Goal: Task Accomplishment & Management: Use online tool/utility

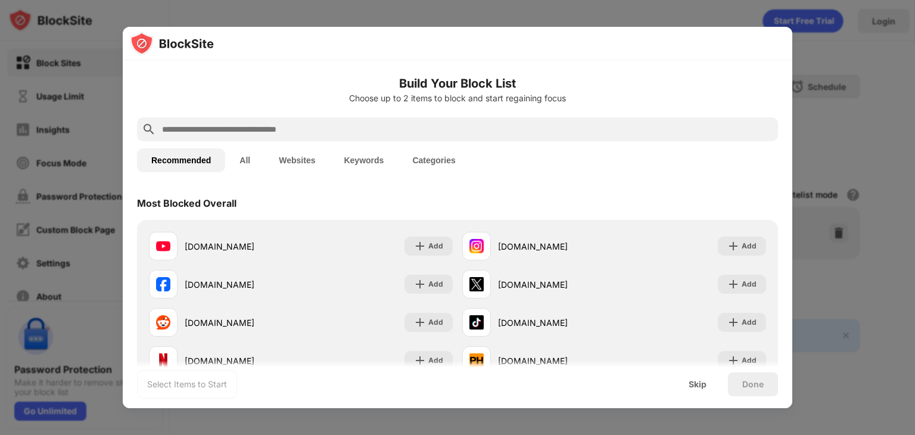
drag, startPoint x: 291, startPoint y: 114, endPoint x: 293, endPoint y: 127, distance: 12.7
click at [291, 115] on div "Build Your Block List Choose up to 2 items to block and start regaining focus" at bounding box center [457, 95] width 641 height 43
click at [294, 127] on input "text" at bounding box center [467, 129] width 612 height 14
click at [293, 124] on input "text" at bounding box center [467, 129] width 612 height 14
click at [371, 127] on input "text" at bounding box center [467, 129] width 612 height 14
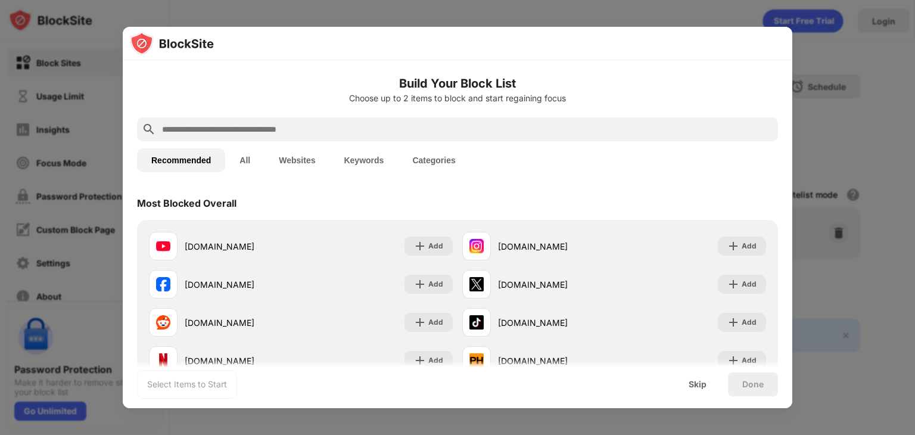
click at [372, 133] on input "text" at bounding box center [467, 129] width 612 height 14
paste input "**********"
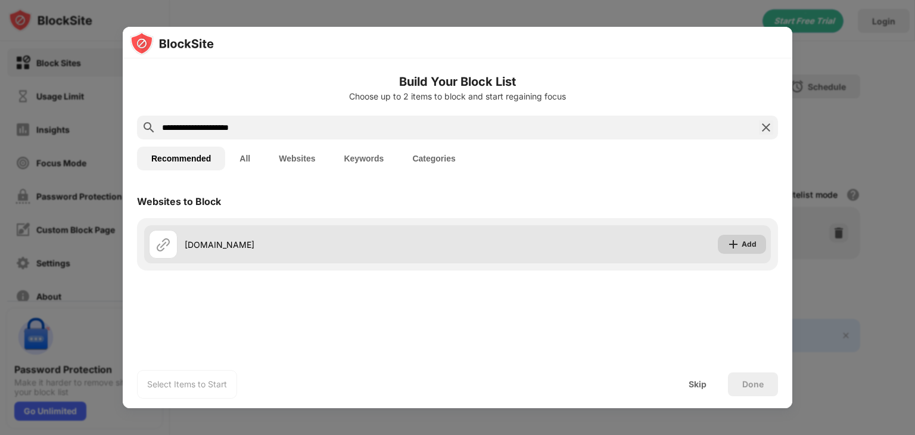
type input "**********"
click at [734, 241] on img at bounding box center [733, 244] width 12 height 12
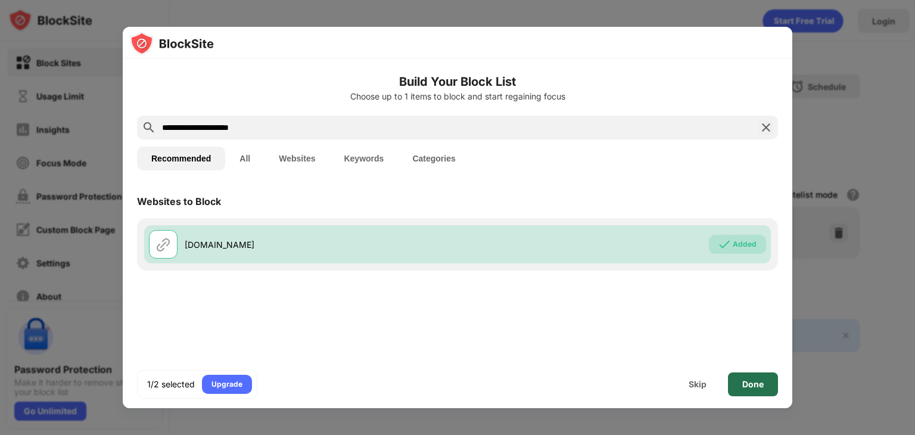
click at [759, 385] on div "Done" at bounding box center [752, 384] width 21 height 10
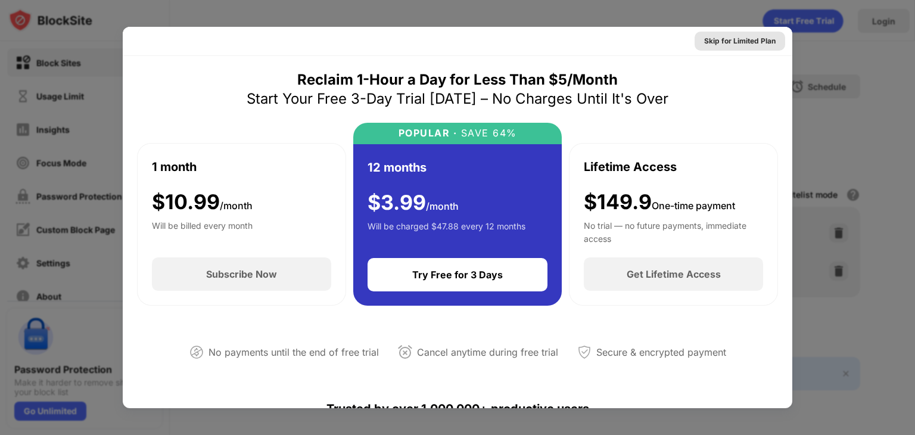
click at [732, 46] on div "Skip for Limited Plan" at bounding box center [739, 41] width 71 height 12
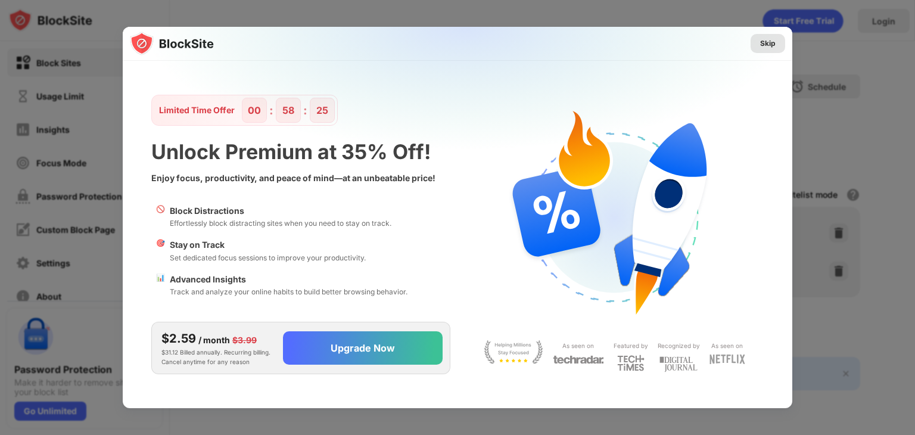
click at [765, 44] on div "Skip" at bounding box center [767, 44] width 15 height 12
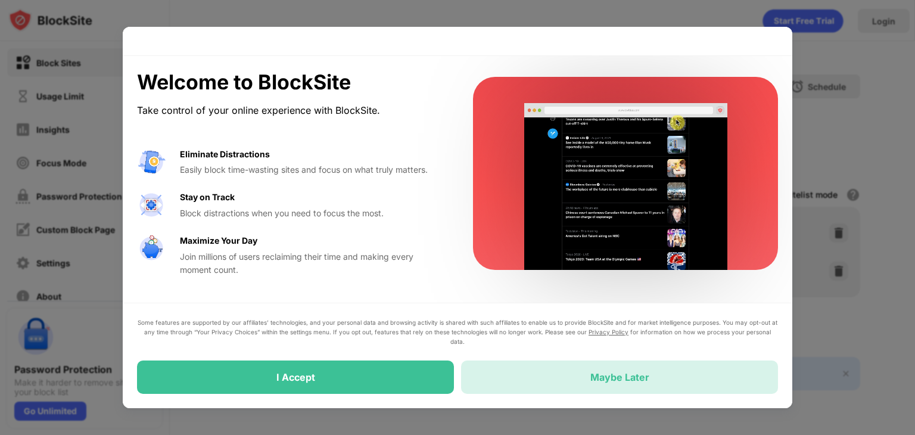
click at [571, 385] on div "Maybe Later" at bounding box center [619, 376] width 317 height 33
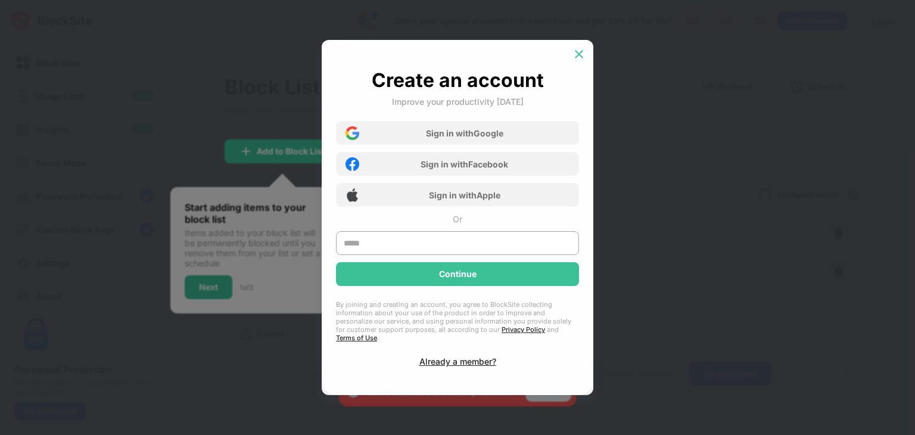
click at [581, 60] on img at bounding box center [579, 54] width 12 height 12
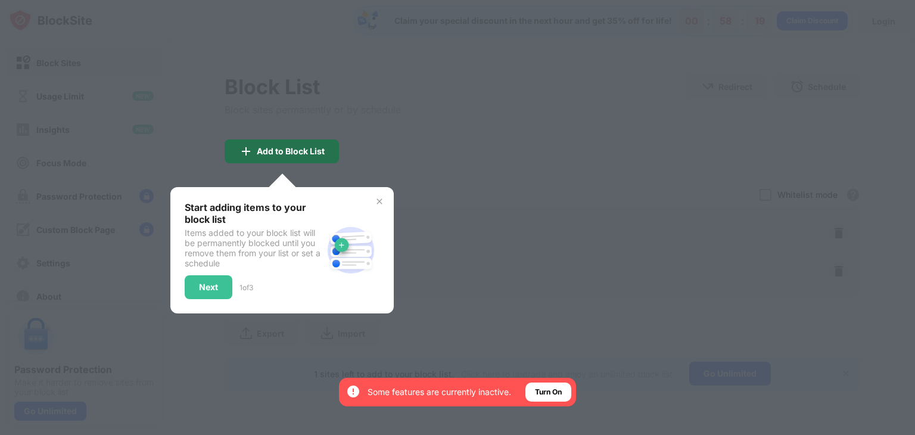
click at [285, 153] on div "Add to Block List" at bounding box center [291, 152] width 68 height 10
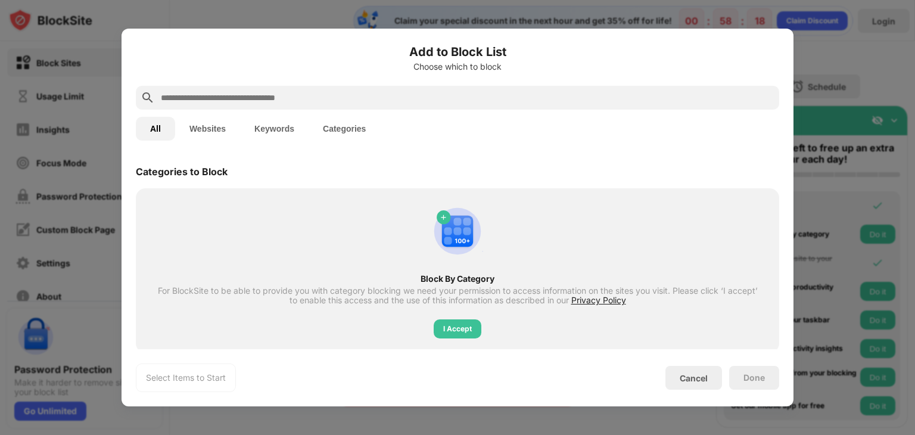
drag, startPoint x: 753, startPoint y: 0, endPoint x: 753, endPoint y: 13, distance: 12.5
click at [753, 1] on div at bounding box center [457, 217] width 915 height 435
